Goal: Information Seeking & Learning: Learn about a topic

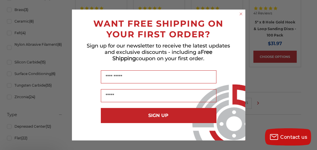
scroll to position [468, 0]
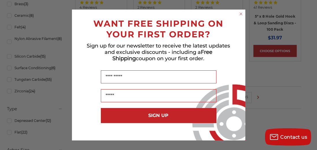
click at [241, 17] on circle "Close dialog" at bounding box center [240, 13] width 5 height 5
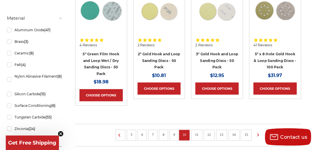
scroll to position [430, 0]
click at [11, 54] on link "Ceramic (8)" at bounding box center [35, 53] width 56 height 10
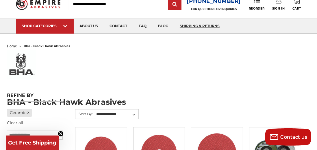
click at [200, 25] on link "shipping & returns" at bounding box center [199, 26] width 51 height 15
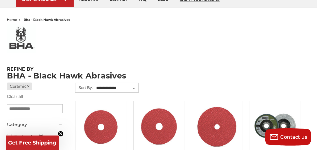
scroll to position [49, 0]
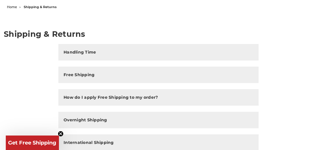
scroll to position [60, 0]
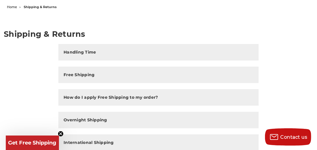
click at [138, 73] on button "Free Shipping" at bounding box center [158, 75] width 200 height 16
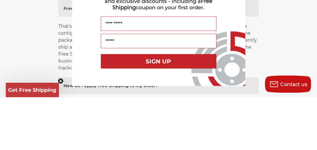
scroll to position [74, 0]
